Goal: Task Accomplishment & Management: Manage account settings

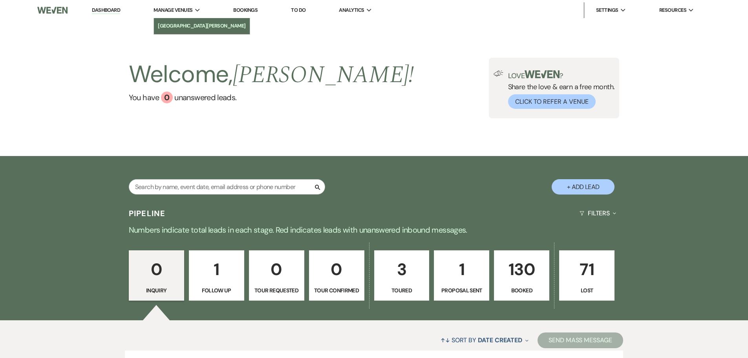
click at [182, 24] on li "[GEOGRAPHIC_DATA][PERSON_NAME]" at bounding box center [202, 26] width 88 height 8
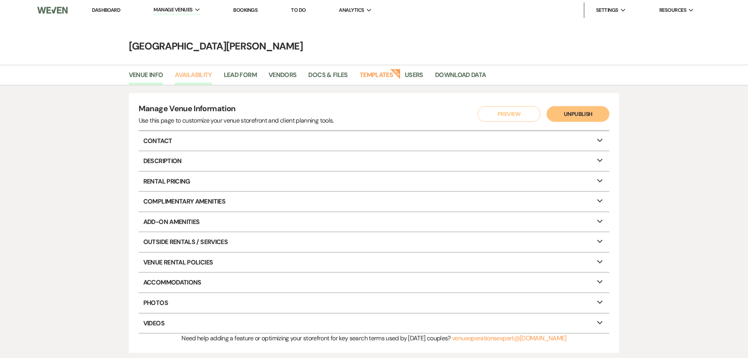
click at [208, 72] on link "Availability" at bounding box center [193, 77] width 37 height 15
select select "3"
select select "2026"
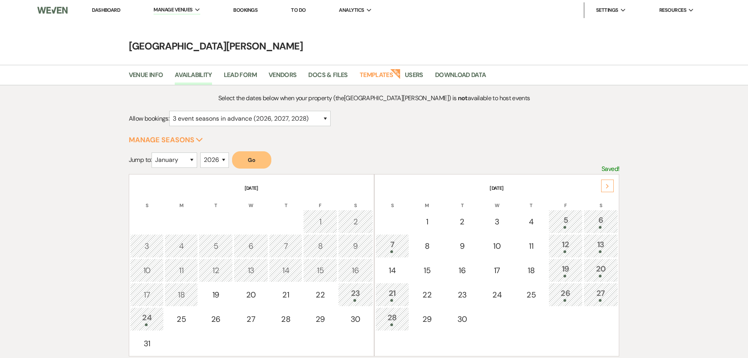
click at [604, 186] on div "Next" at bounding box center [607, 185] width 13 height 13
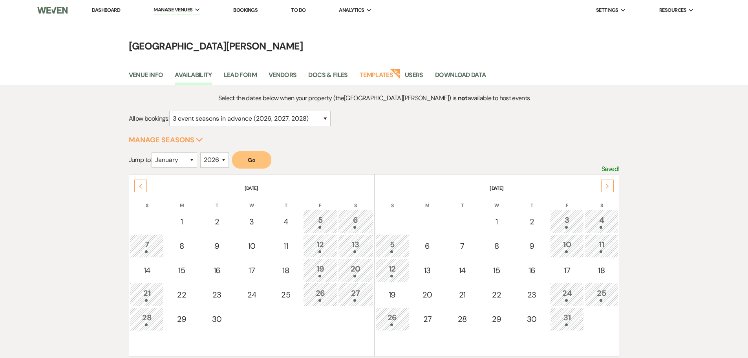
click at [604, 186] on div "Next" at bounding box center [607, 185] width 13 height 13
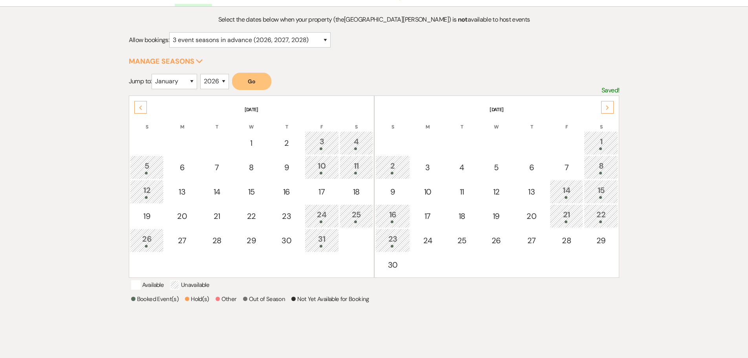
click at [601, 169] on div "8" at bounding box center [601, 167] width 26 height 15
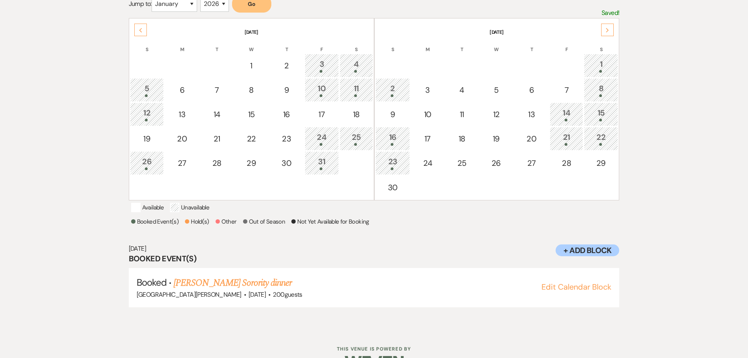
scroll to position [131, 0]
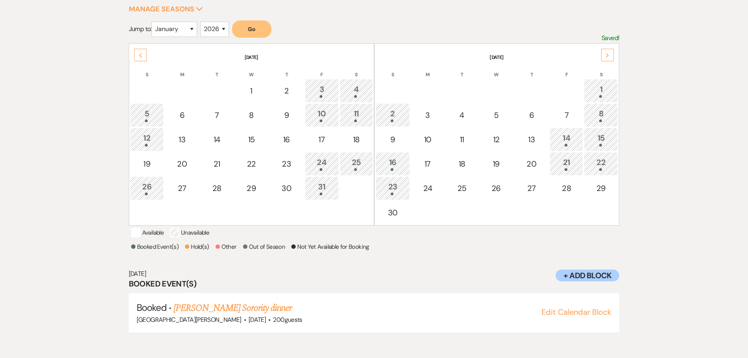
click at [400, 116] on div "2" at bounding box center [393, 115] width 26 height 15
click at [597, 110] on div "8" at bounding box center [601, 115] width 26 height 15
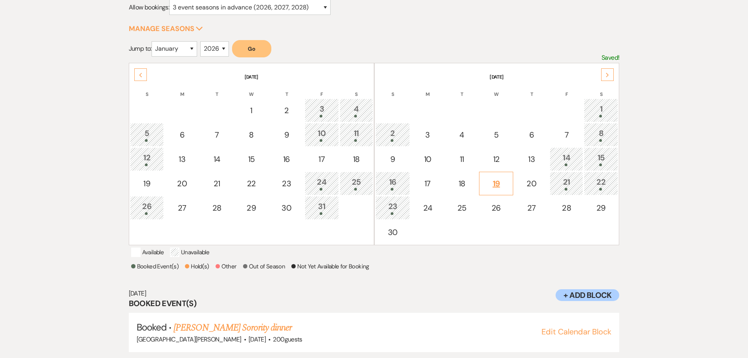
scroll to position [111, 0]
